Goal: Use online tool/utility

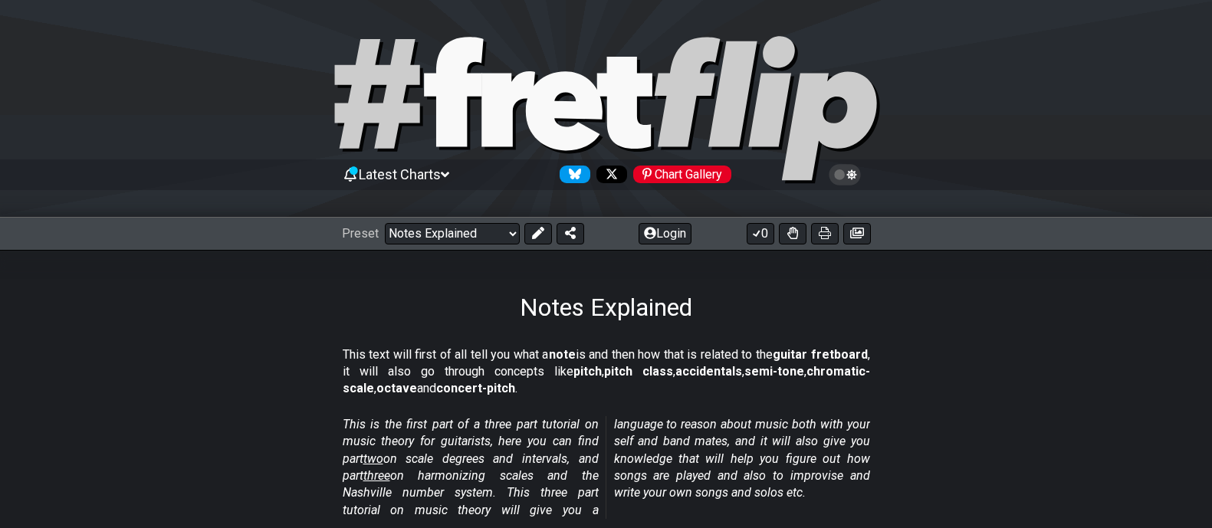
select select "/musical-notes-explained"
select select "C"
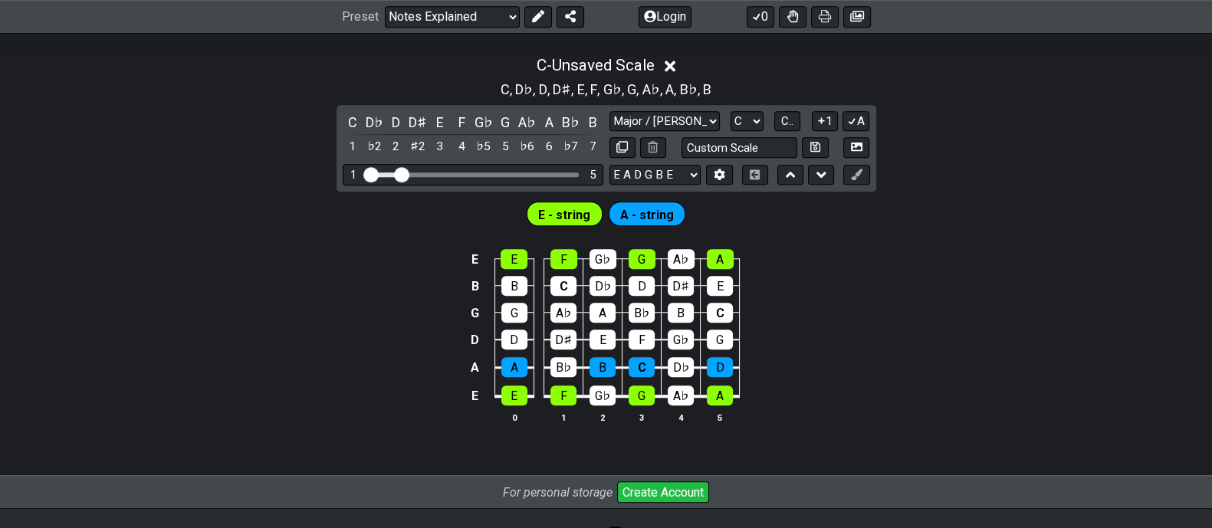
click at [907, 141] on div "C - Unsaved Scale C , D♭ , D , D♯ , E , F , G♭ , G , A♭ , A , B♭ , B C D♭ D D♯ …" at bounding box center [606, 246] width 1212 height 398
click at [894, 242] on div "E E F G♭ G A♭ A B B C D♭ D D♯ E G G A♭ A B♭ B C D D D♯ E F G♭ [PERSON_NAME]♭ B …" at bounding box center [606, 336] width 1212 height 215
click at [609, 262] on div "G♭" at bounding box center [602, 259] width 27 height 20
click at [612, 257] on div "G♭" at bounding box center [602, 259] width 27 height 20
click at [611, 258] on div "G♭" at bounding box center [602, 259] width 27 height 20
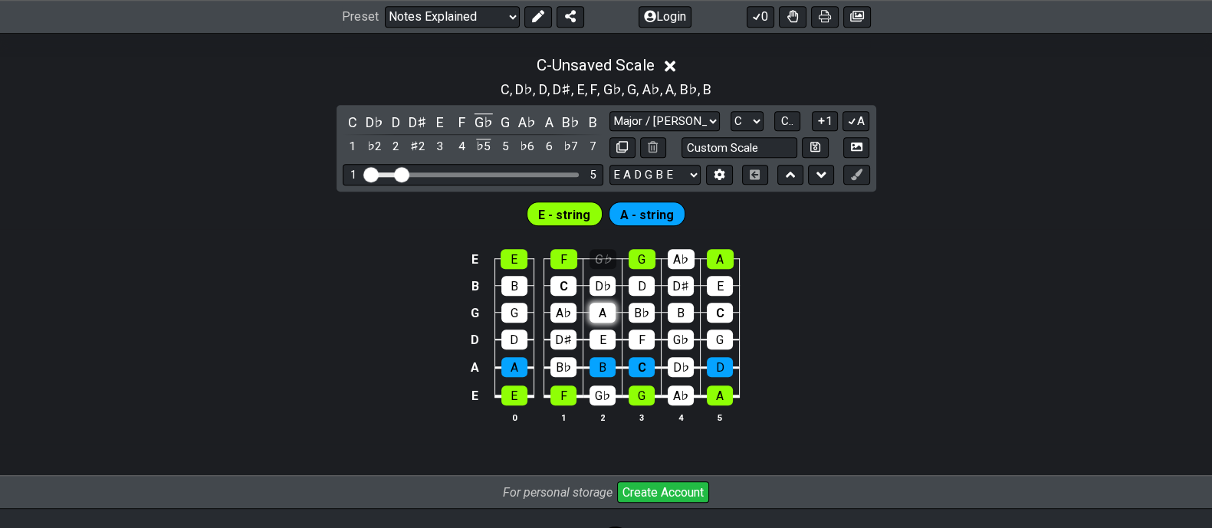
click at [609, 308] on div "A" at bounding box center [602, 313] width 26 height 20
click at [632, 291] on div "D" at bounding box center [641, 286] width 26 height 20
click at [613, 264] on div "G♭" at bounding box center [602, 259] width 27 height 20
click at [610, 263] on div "G♭" at bounding box center [602, 259] width 27 height 20
drag, startPoint x: 649, startPoint y: 199, endPoint x: 539, endPoint y: 228, distance: 113.9
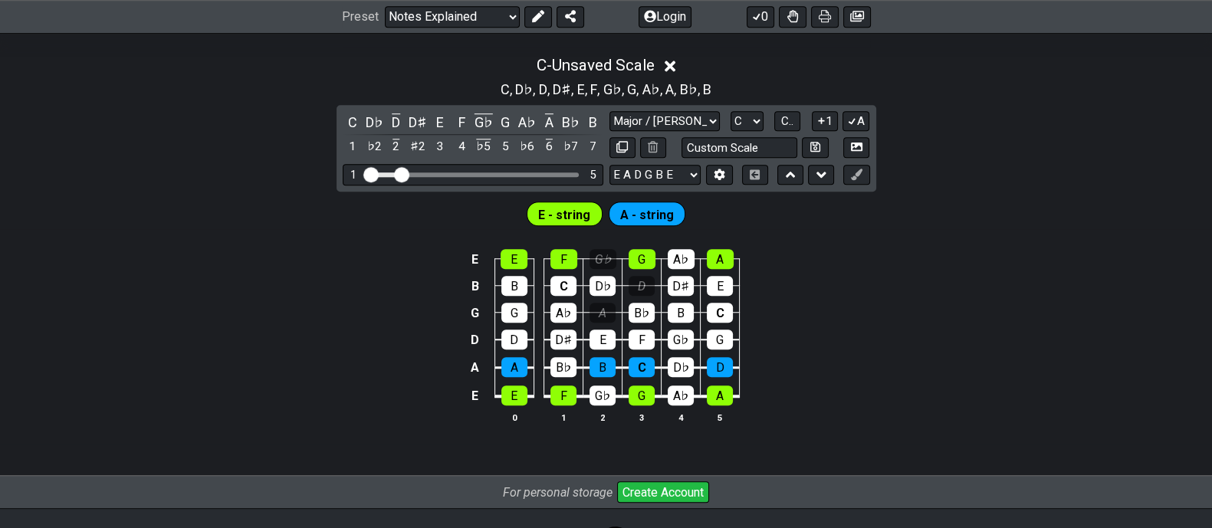
click at [539, 228] on section "E - string A - string E E F G♭ G A♭ A B B C D♭ D D♯ E G G A♭ A B♭ B C D D D♯ E …" at bounding box center [606, 319] width 1212 height 254
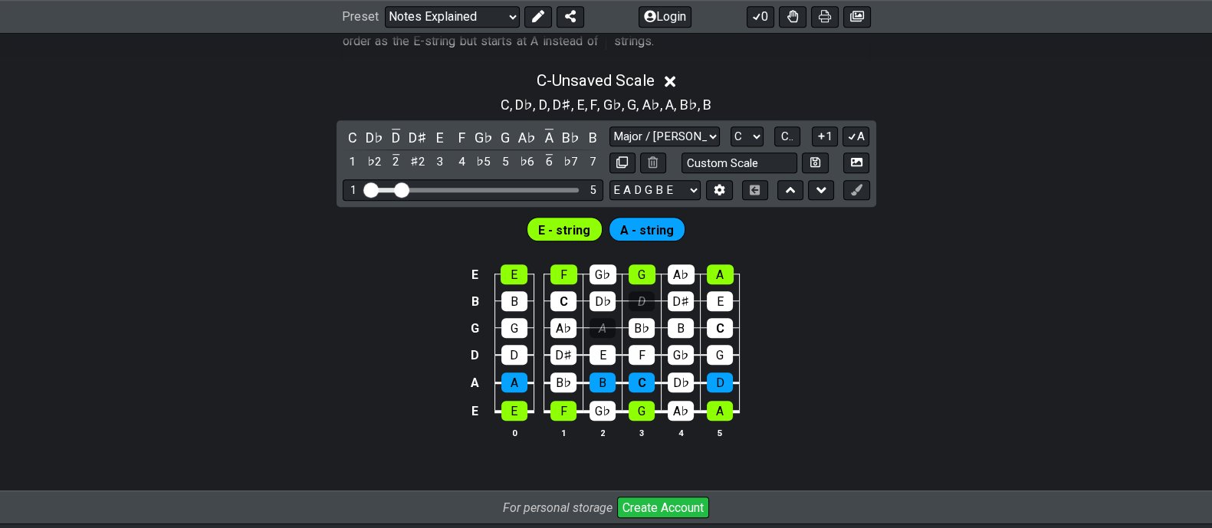
scroll to position [1517, 0]
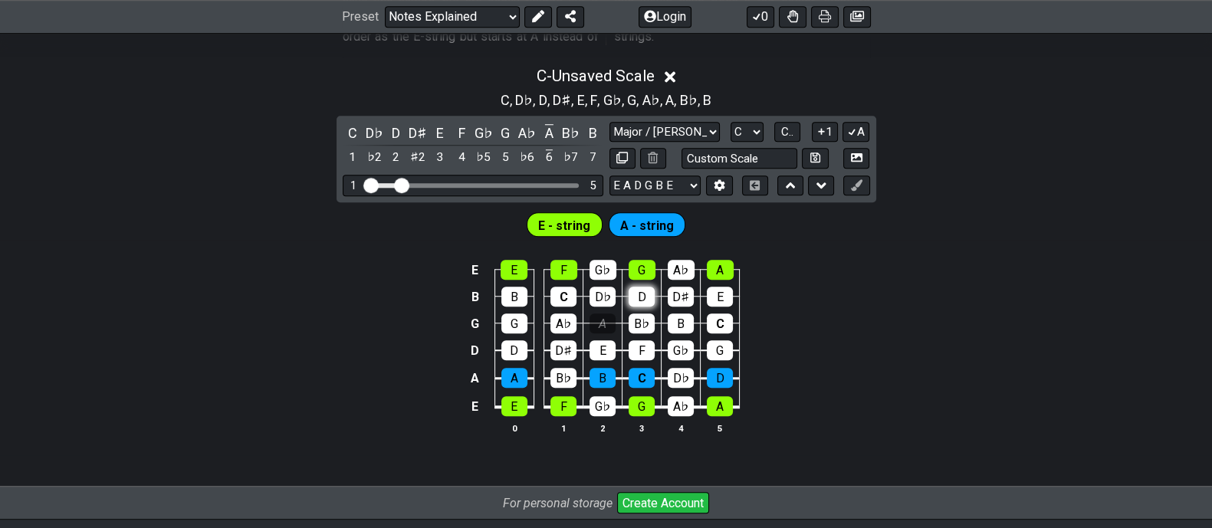
click at [641, 294] on div "D" at bounding box center [641, 297] width 26 height 20
click at [604, 320] on div "A" at bounding box center [602, 323] width 26 height 20
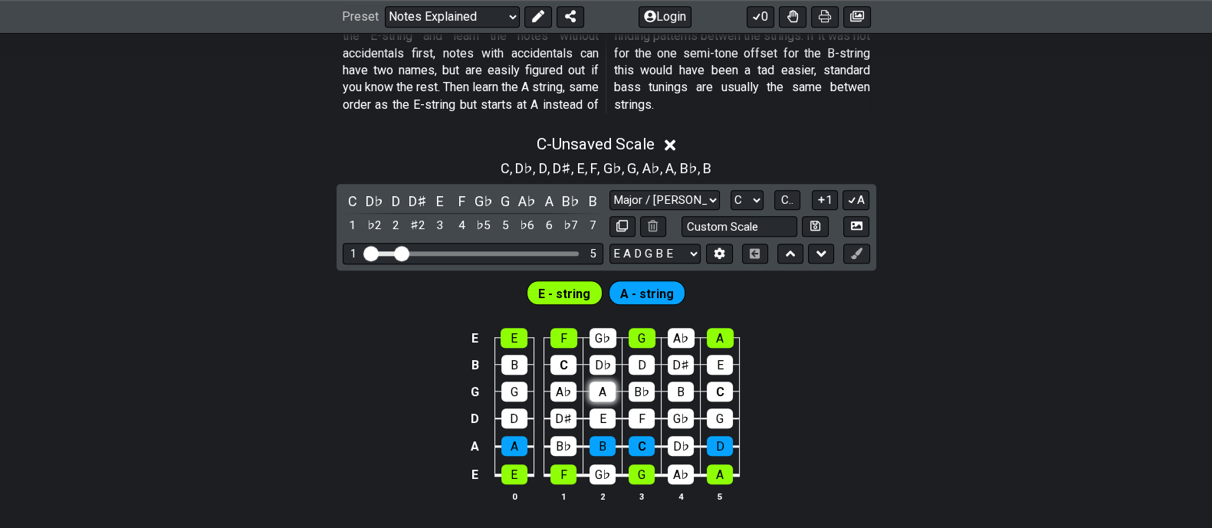
scroll to position [1448, 0]
